Goal: Task Accomplishment & Management: Manage account settings

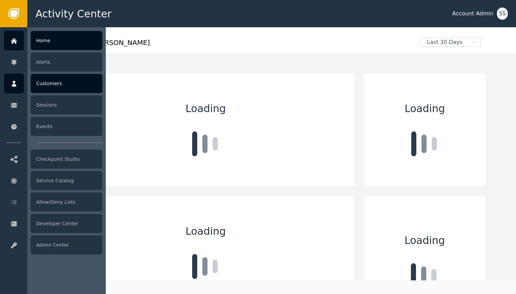
click at [21, 74] on div at bounding box center [14, 84] width 20 height 20
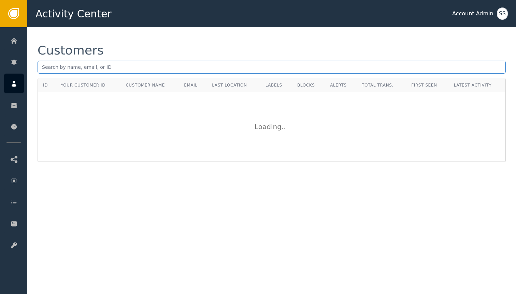
click at [136, 69] on input "text" at bounding box center [272, 67] width 468 height 13
paste input "[EMAIL_ADDRESS][DOMAIN_NAME]"
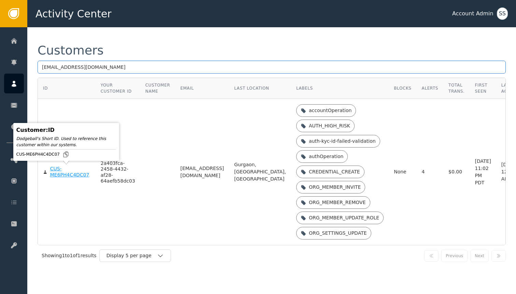
type input "[EMAIL_ADDRESS][DOMAIN_NAME]"
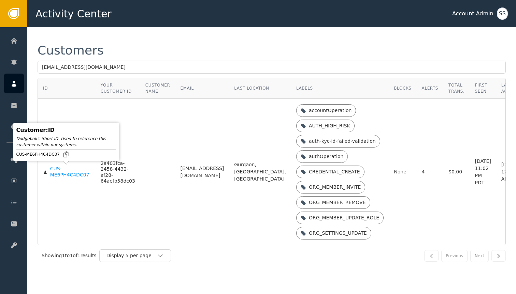
click at [55, 173] on div "CUS-ME6PH4C4DC07" at bounding box center [70, 172] width 40 height 12
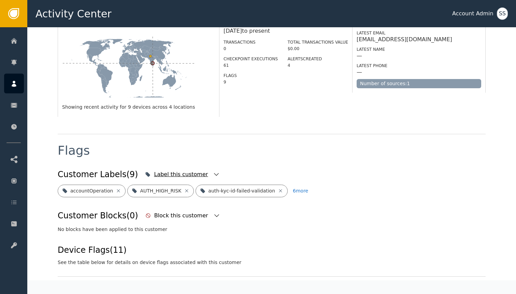
scroll to position [159, 0]
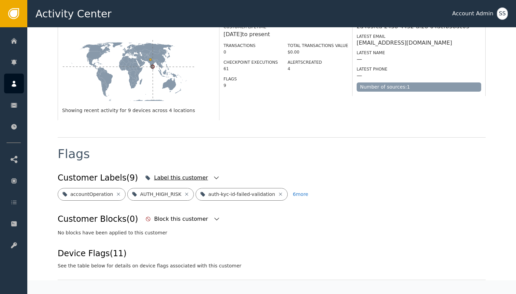
click at [213, 175] on icon "button" at bounding box center [216, 178] width 7 height 7
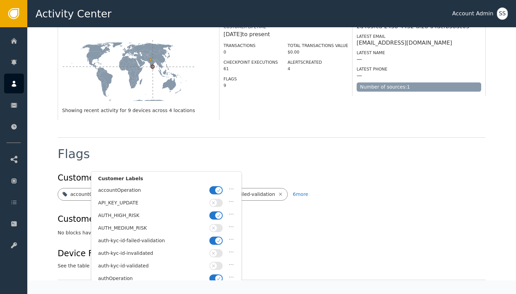
click at [216, 239] on icon "button" at bounding box center [218, 240] width 5 height 5
click at [216, 266] on span "button" at bounding box center [213, 266] width 7 height 7
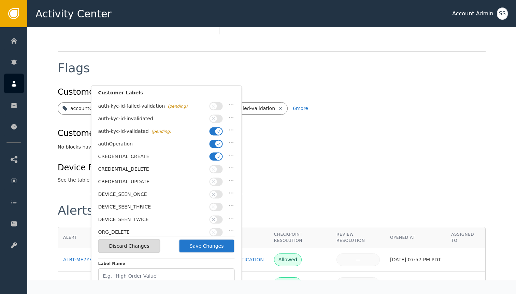
scroll to position [0, 0]
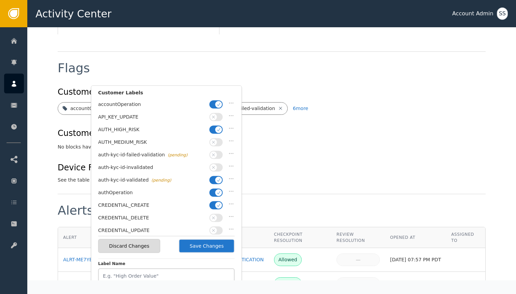
click at [214, 130] on button "button" at bounding box center [215, 130] width 13 height 8
click at [200, 242] on button "Save Changes" at bounding box center [207, 246] width 56 height 14
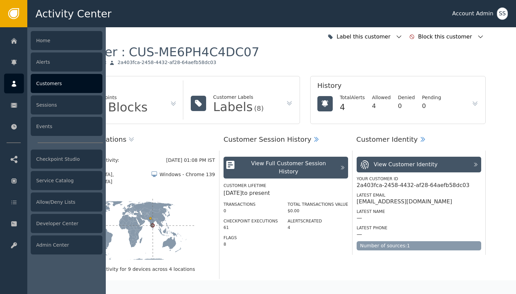
click at [20, 78] on div at bounding box center [14, 84] width 20 height 20
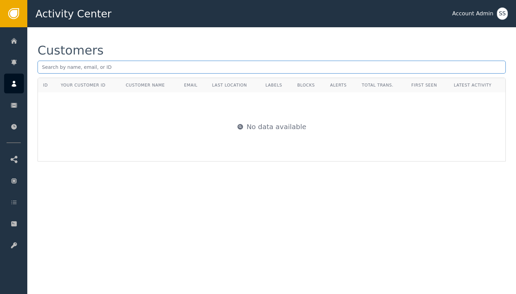
click at [127, 67] on input "text" at bounding box center [272, 67] width 468 height 13
paste input "ed38a9f6-67ed-4d58-bb0b-5273dca988f8"
type input "ed38a9f6-67ed-4d58-bb0b-5273dca988f8"
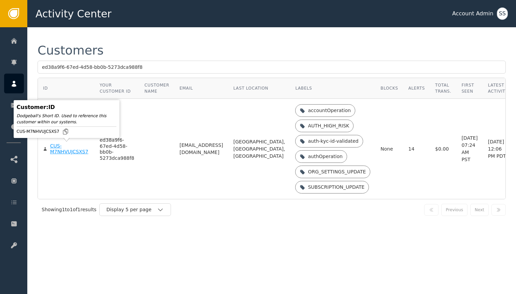
click at [58, 145] on div "CUS-M7NHVUJCSXS7" at bounding box center [69, 149] width 39 height 12
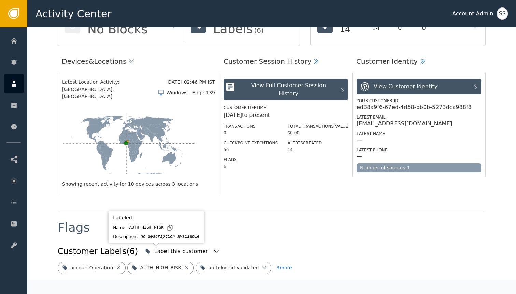
scroll to position [102, 0]
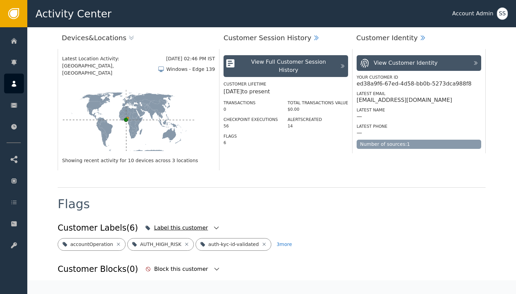
click at [213, 225] on icon "button" at bounding box center [216, 228] width 7 height 7
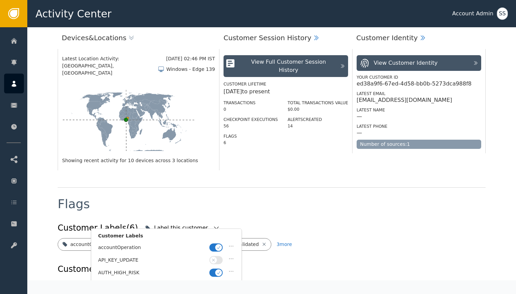
click at [218, 271] on icon "button" at bounding box center [218, 273] width 5 height 5
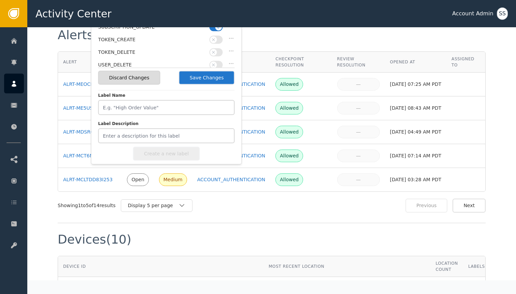
click at [192, 73] on button "Save Changes" at bounding box center [207, 78] width 56 height 14
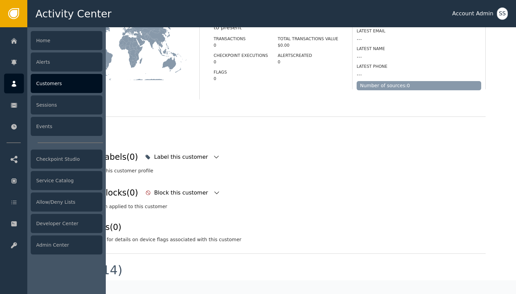
scroll to position [172, 0]
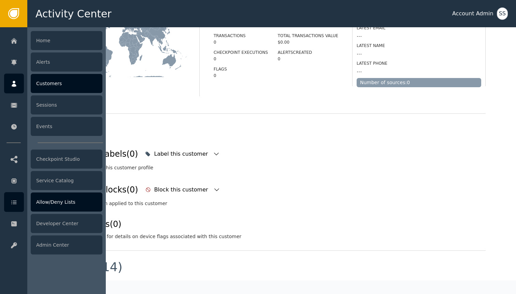
click at [39, 208] on div "Allow/Deny Lists" at bounding box center [67, 202] width 72 height 19
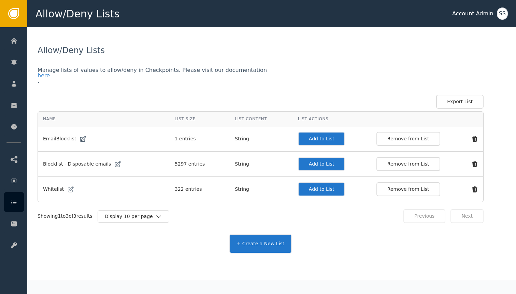
click at [302, 188] on button "Add to List" at bounding box center [321, 190] width 47 height 14
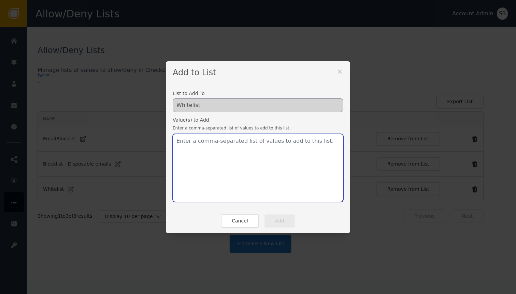
click at [285, 173] on textarea at bounding box center [258, 168] width 171 height 68
paste textarea "ed38a9f6-67ed-4d58-bb0b-5273dca988f8"
type textarea "ed38a9f6-67ed-4d58-bb0b-5273dca988f8"
paste textarea "[EMAIL_ADDRESS][DOMAIN_NAME]]"
type textarea "[EMAIL_ADDRESS][DOMAIN_NAME]"
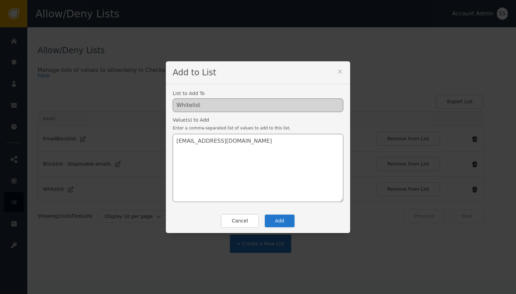
click at [278, 221] on button "Add" at bounding box center [279, 221] width 31 height 14
